Goal: Find specific page/section: Find specific page/section

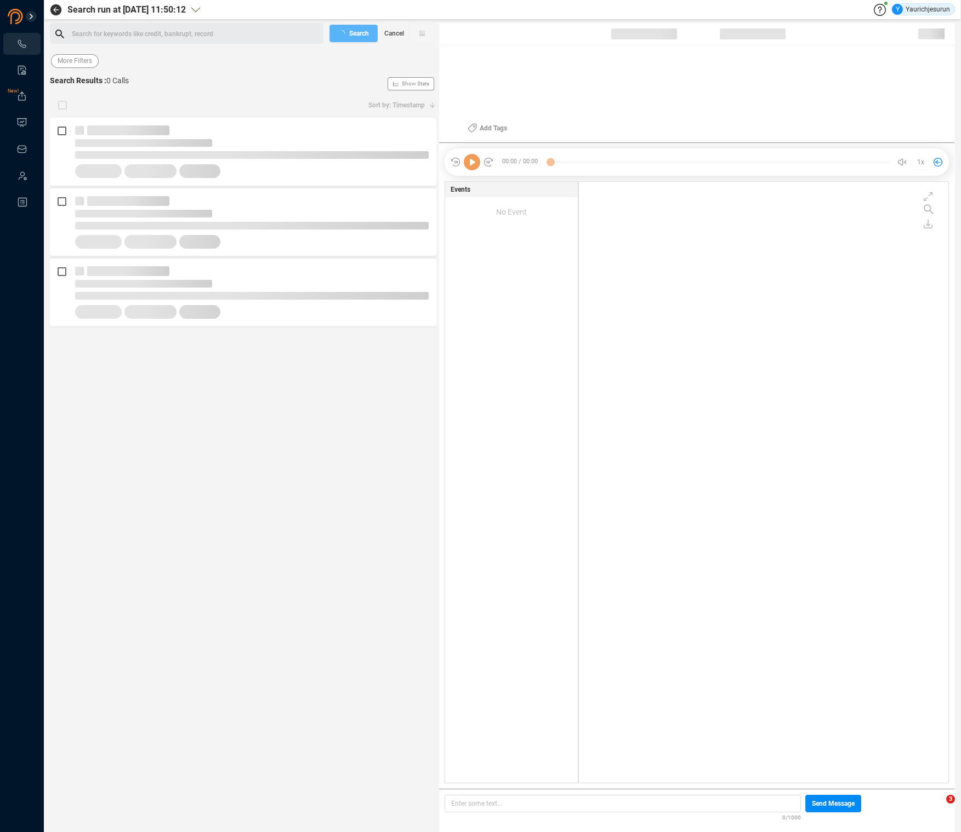
scroll to position [599, 364]
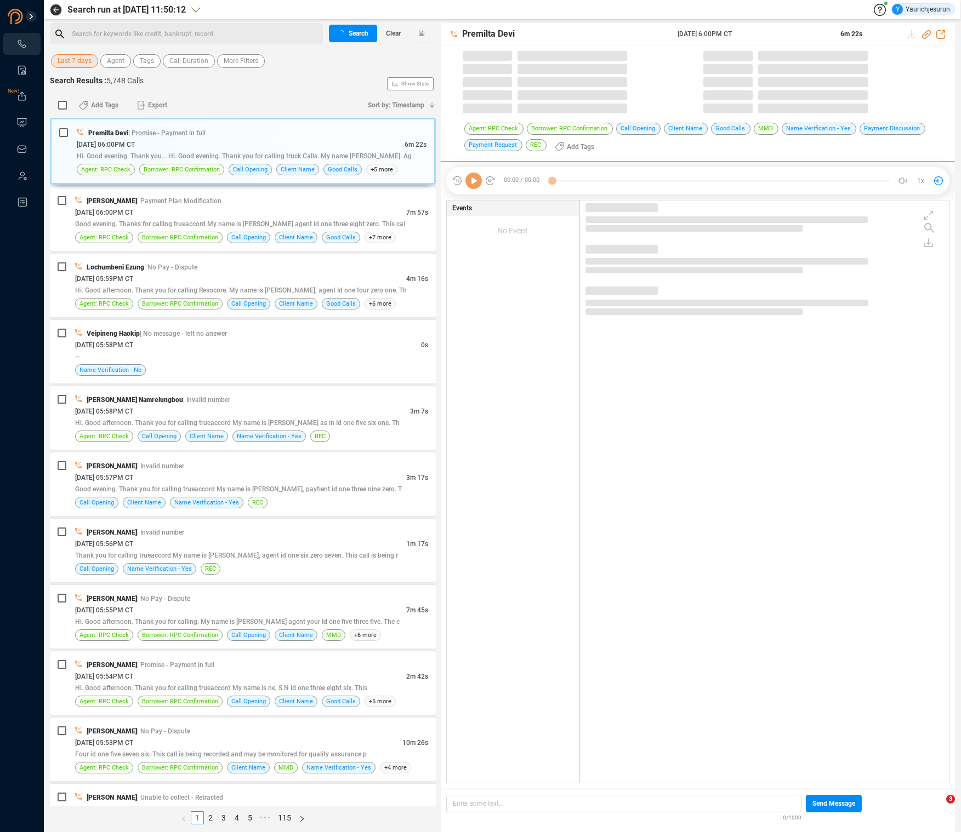
click at [79, 63] on span "Last 7 days" at bounding box center [75, 61] width 34 height 14
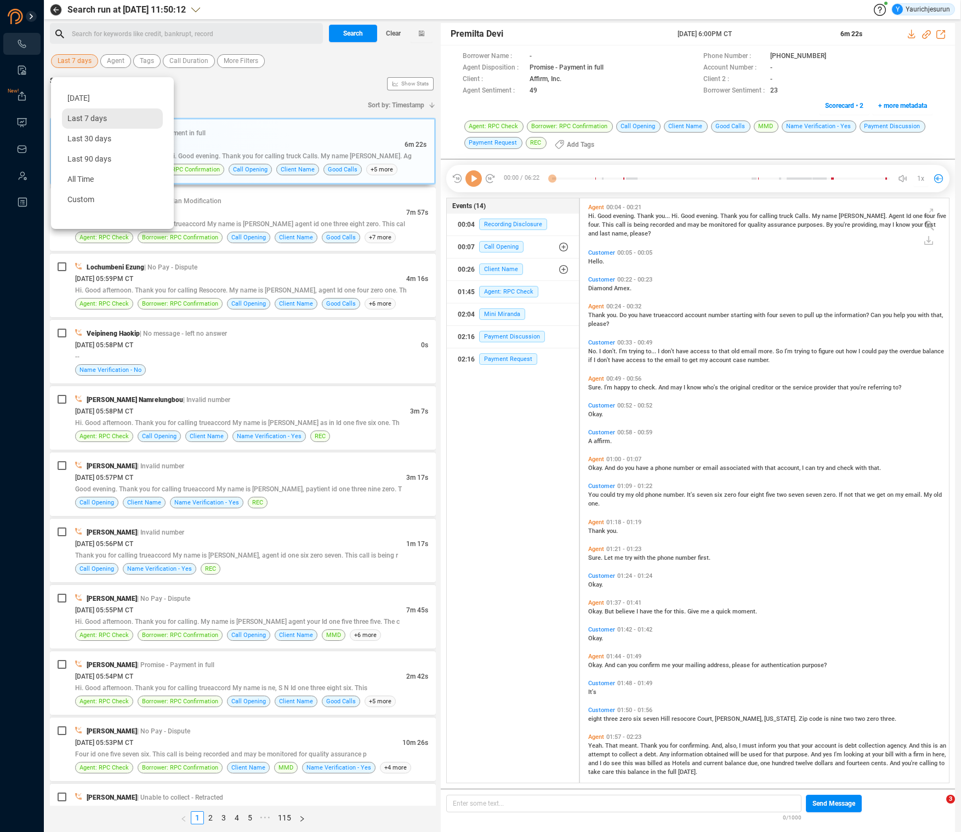
scroll to position [583, 363]
click at [73, 179] on span "All Time" at bounding box center [80, 179] width 26 height 9
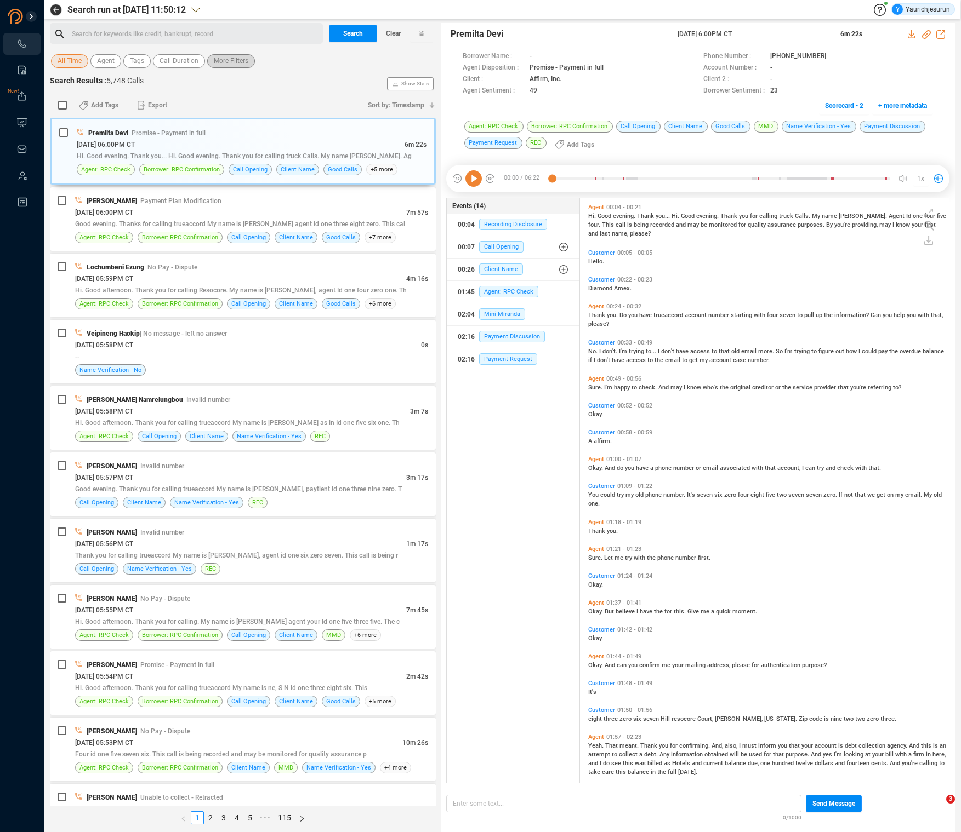
click at [231, 62] on span "More Filters" at bounding box center [231, 61] width 35 height 14
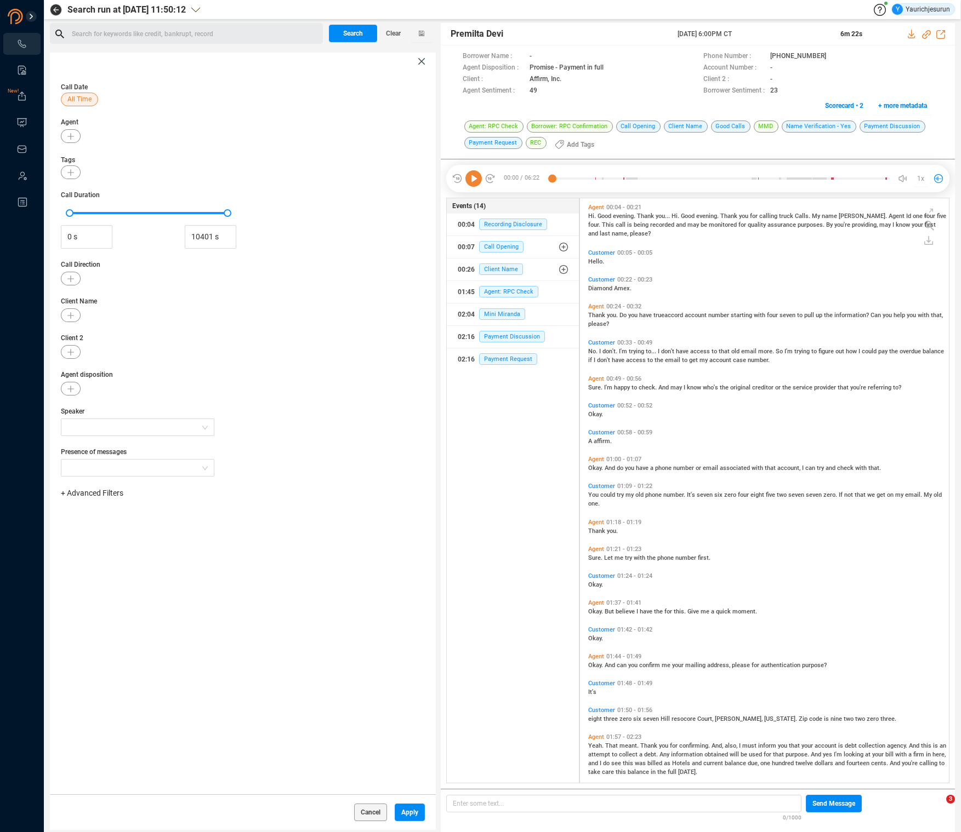
click at [104, 492] on span "+ Advanced Filters" at bounding box center [92, 493] width 62 height 9
click at [110, 586] on span "Phone Number" at bounding box center [97, 584] width 51 height 9
click at [205, 526] on div "Enter a comma separated list ﻿" at bounding box center [170, 528] width 208 height 24
click at [287, 603] on div "Call Date All Time Agent Tags Call Duration 0 s 10401 s Call Direction Client N…" at bounding box center [243, 432] width 386 height 724
click at [401, 807] on span "Apply" at bounding box center [409, 813] width 17 height 18
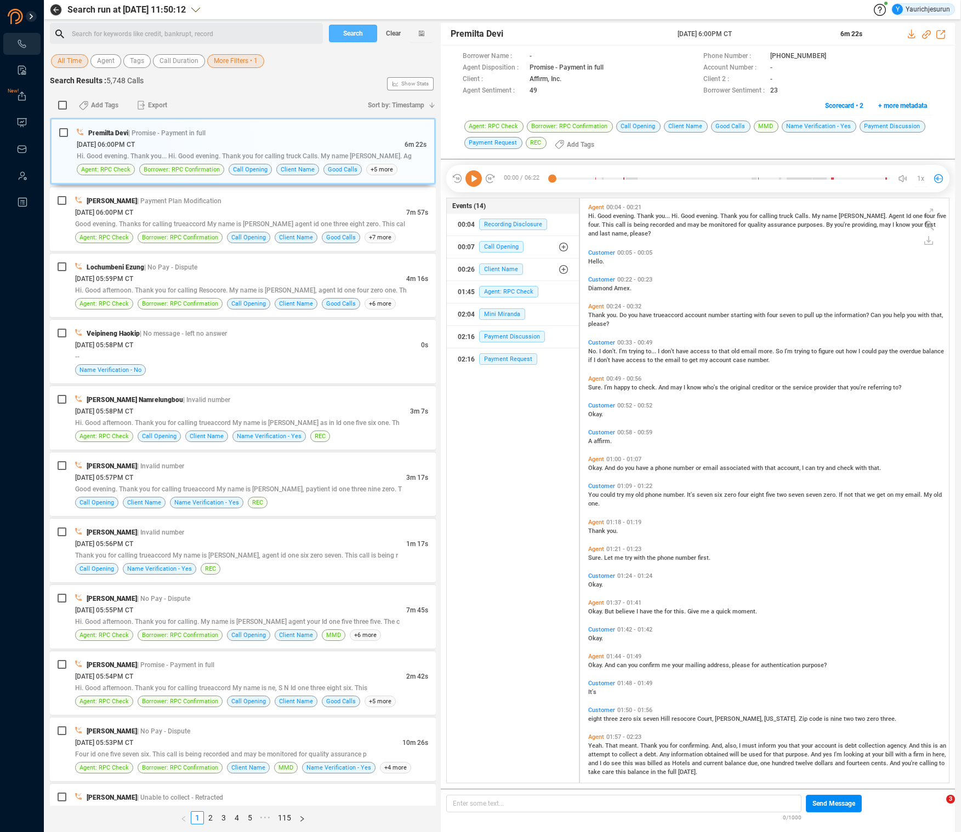
click at [344, 32] on span "Search" at bounding box center [353, 34] width 20 height 18
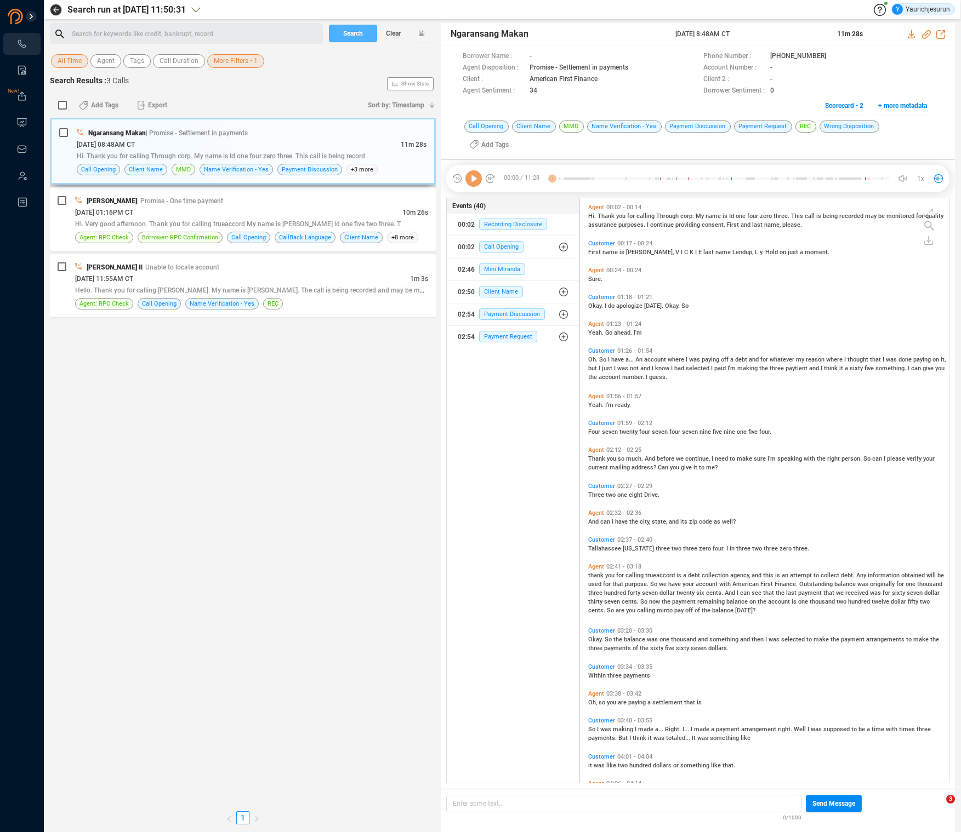
scroll to position [598, 363]
click at [186, 129] on span "| Promise - Settlement in payments" at bounding box center [197, 133] width 102 height 8
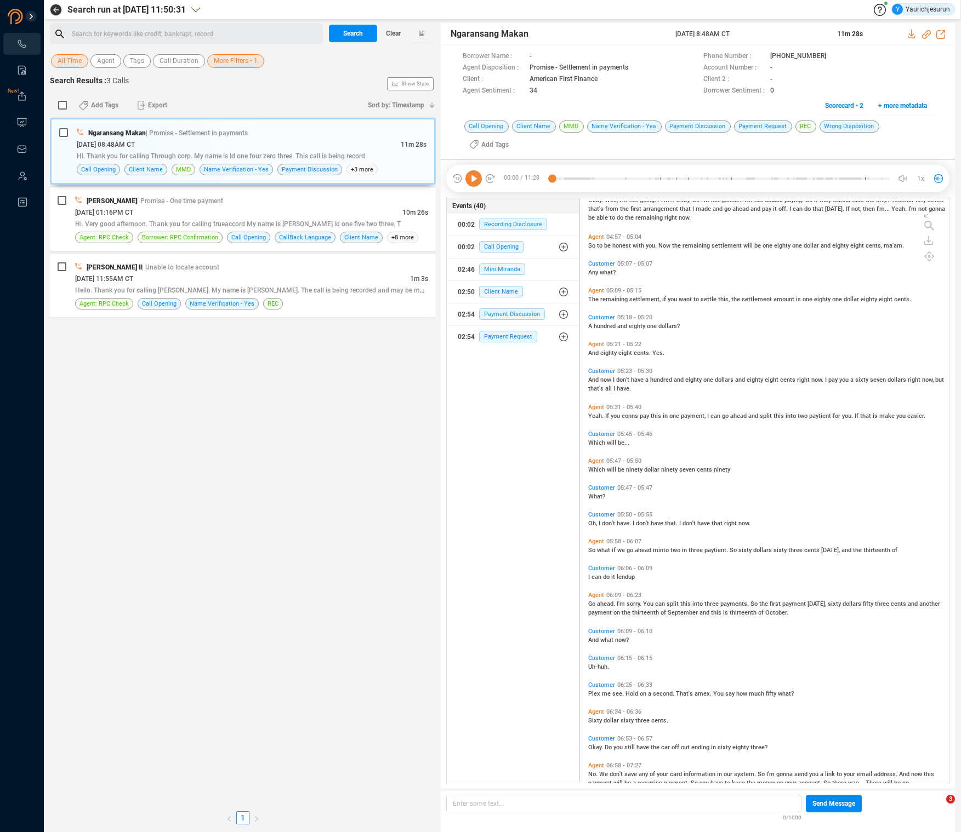
scroll to position [696, 0]
